Goal: Register for event/course

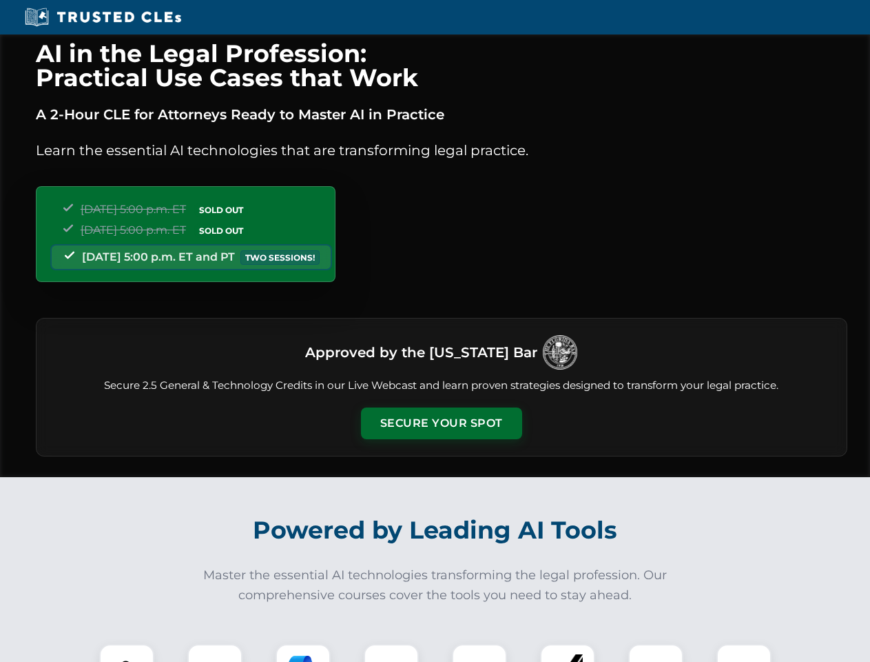
click at [441, 423] on button "Secure Your Spot" at bounding box center [441, 423] width 161 height 32
click at [127, 653] on img at bounding box center [127, 671] width 40 height 40
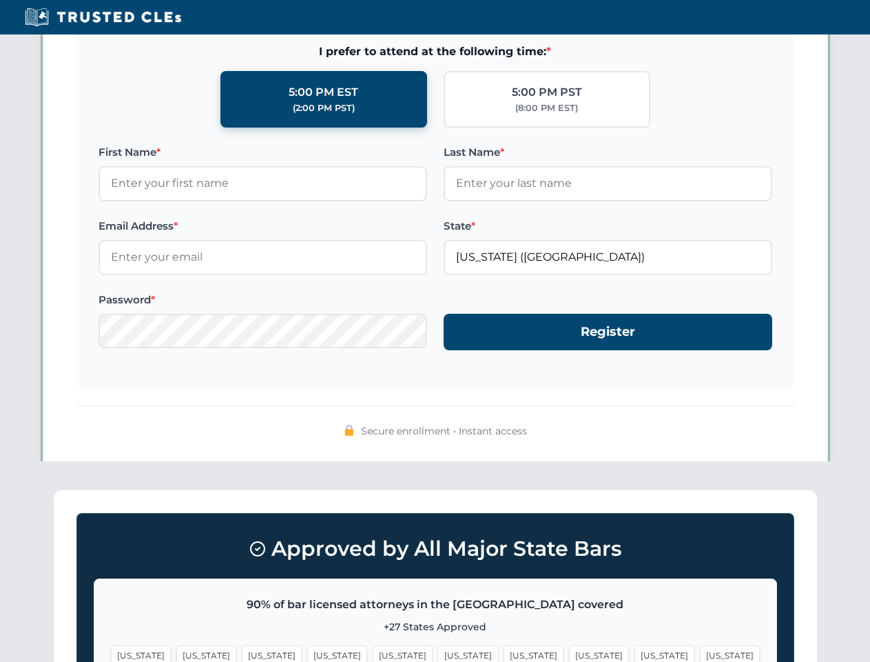
click at [504, 653] on span "[US_STATE]" at bounding box center [534, 655] width 60 height 20
click at [635, 653] on span "[US_STATE]" at bounding box center [665, 655] width 60 height 20
